Goal: Task Accomplishment & Management: Manage account settings

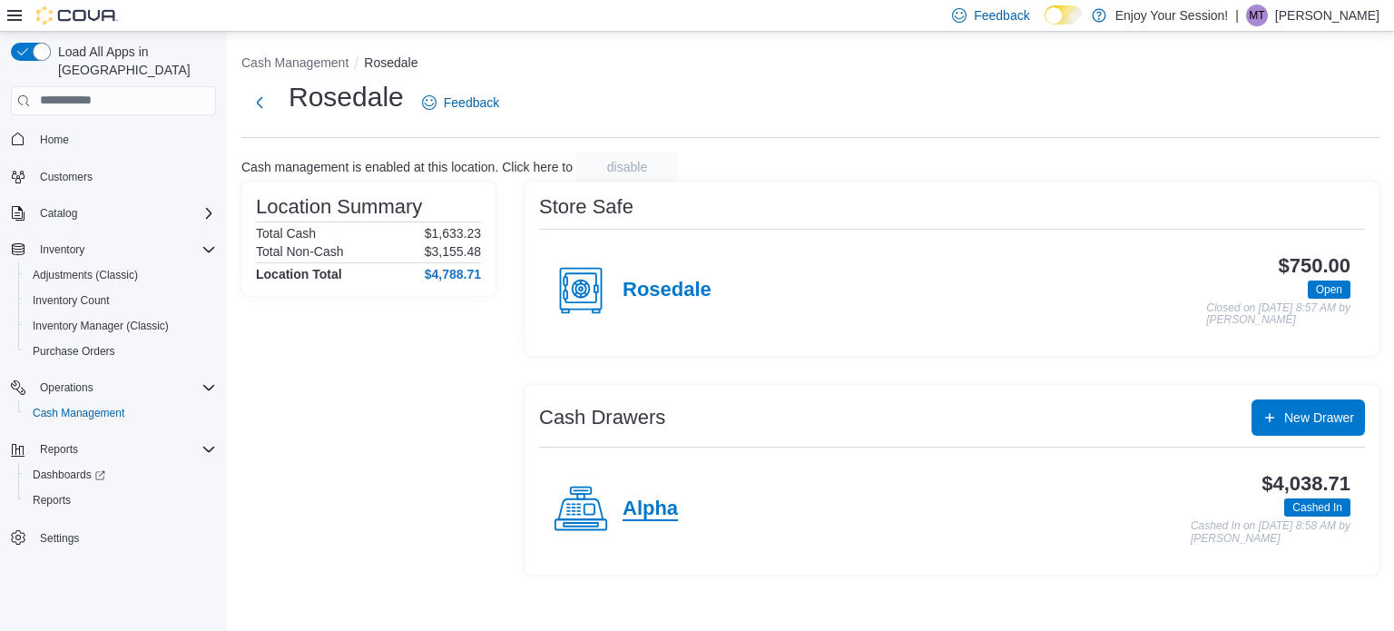
click at [664, 504] on h4 "Alpha" at bounding box center [650, 509] width 55 height 24
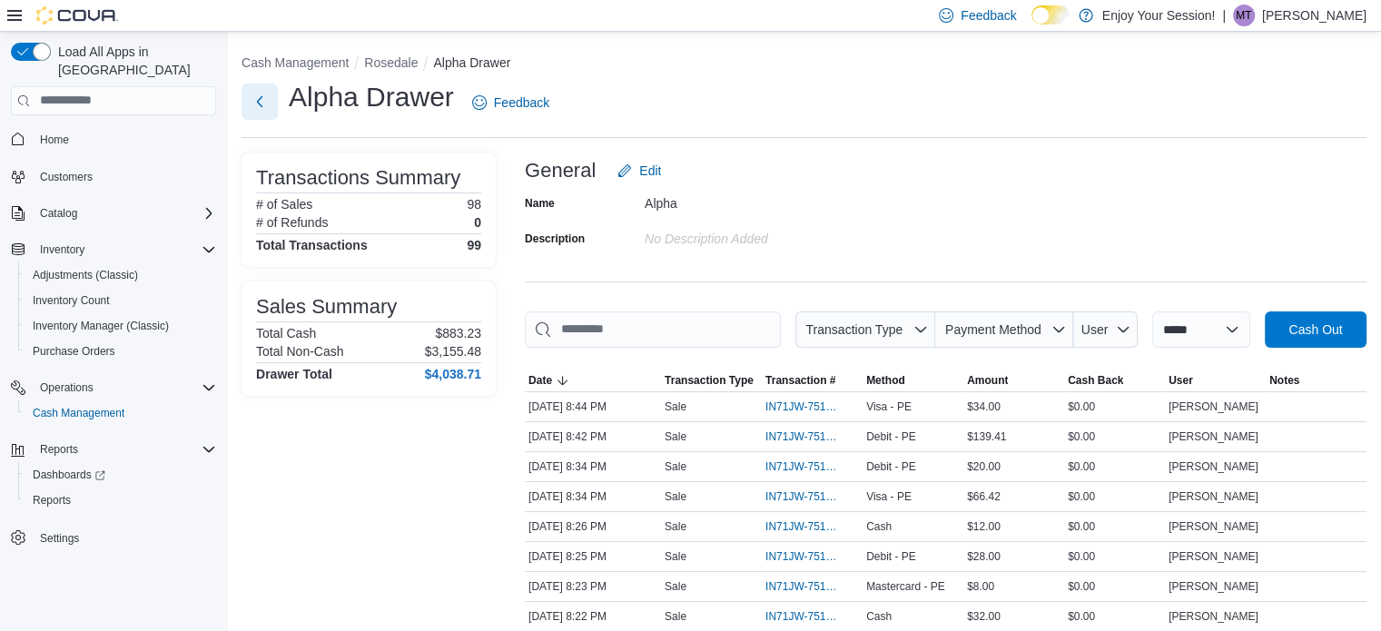
click at [261, 97] on button "Next" at bounding box center [259, 102] width 36 height 36
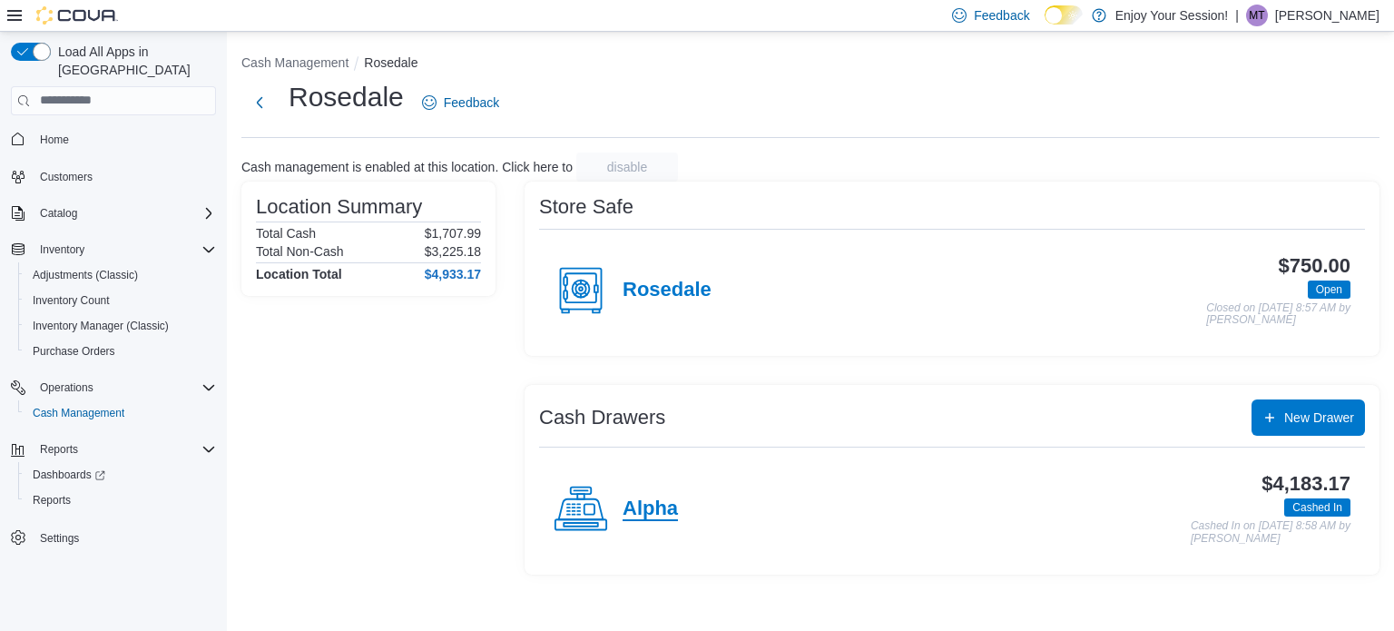
click at [649, 508] on h4 "Alpha" at bounding box center [650, 509] width 55 height 24
